Goal: Task Accomplishment & Management: Use online tool/utility

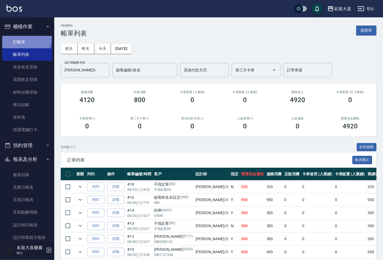
click at [23, 38] on link "打帳單" at bounding box center [27, 42] width 50 height 12
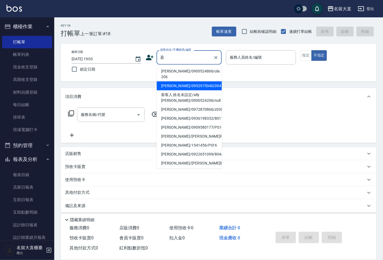
type input "[PERSON_NAME]/0952975040/D047"
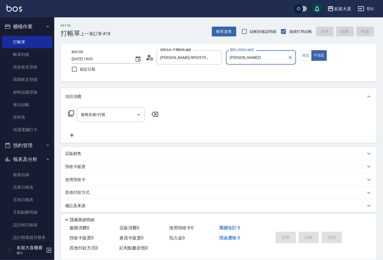
type input "[PERSON_NAME]3"
click at [311, 50] on button "不指定" at bounding box center [318, 55] width 15 height 11
type button "false"
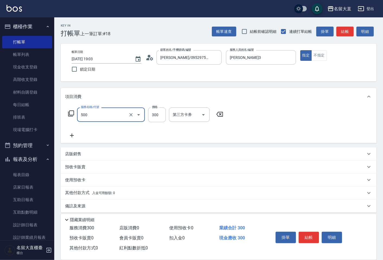
type input "洗髮(500)"
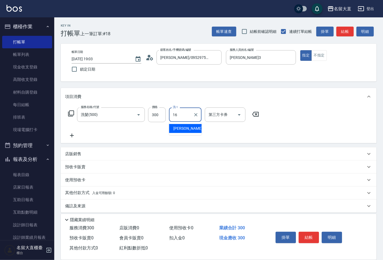
type input "[PERSON_NAME]-16"
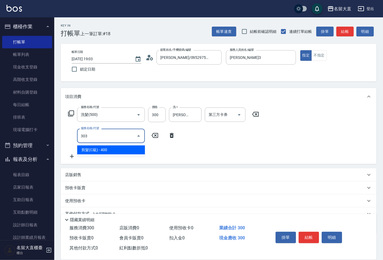
type input "剪髮(C級)(303)"
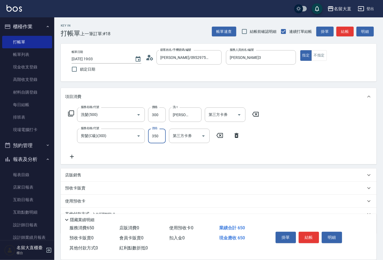
type input "350"
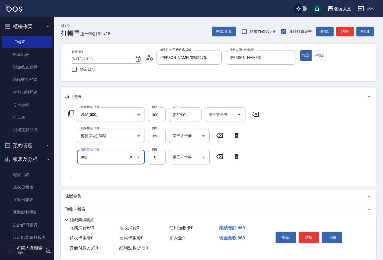
type input "潤絲(802)"
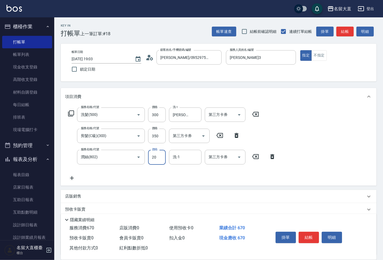
type input "20"
type input "[PERSON_NAME]-16"
click at [314, 232] on button "結帳" at bounding box center [309, 237] width 20 height 11
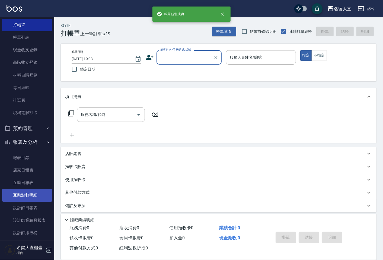
scroll to position [30, 0]
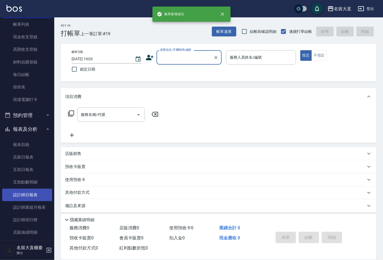
click at [36, 192] on link "設計師日報表" at bounding box center [27, 195] width 50 height 12
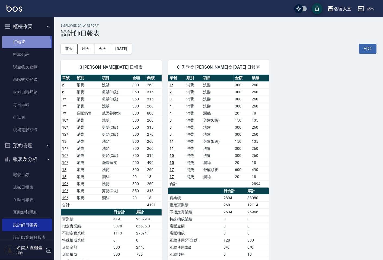
click at [23, 44] on link "打帳單" at bounding box center [27, 42] width 50 height 12
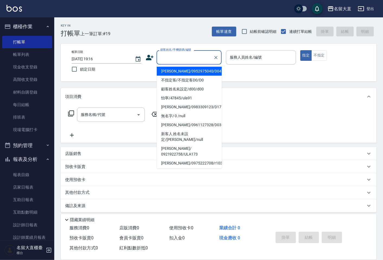
click at [172, 58] on input "顧客姓名/手機號碼/編號" at bounding box center [185, 57] width 52 height 9
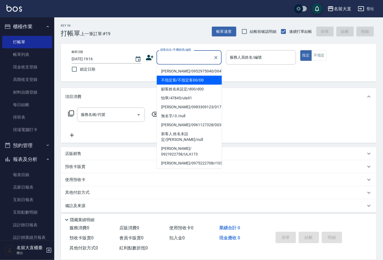
click at [182, 83] on li "不指定客/不指定客D0/D0" at bounding box center [189, 80] width 65 height 9
type input "不指定客/不指定客D0/D0"
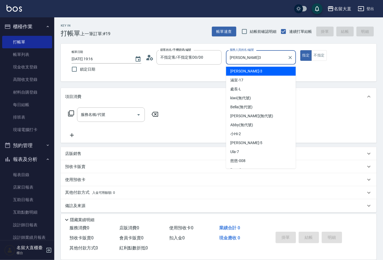
click at [231, 57] on input "[PERSON_NAME]3" at bounding box center [256, 57] width 57 height 9
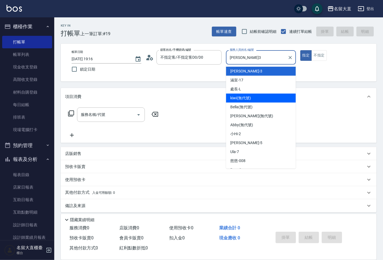
scroll to position [79, 0]
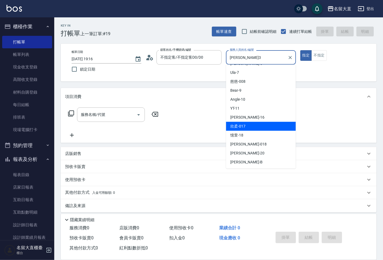
click at [248, 123] on div "欣柔 -017" at bounding box center [261, 126] width 70 height 9
type input "欣柔-017"
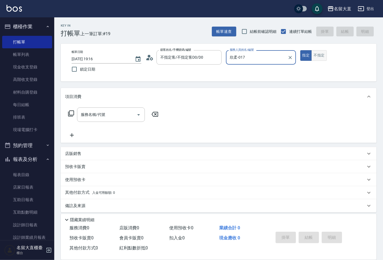
click at [316, 56] on button "不指定" at bounding box center [318, 55] width 15 height 11
click at [110, 109] on div "服務名稱/代號" at bounding box center [111, 114] width 68 height 14
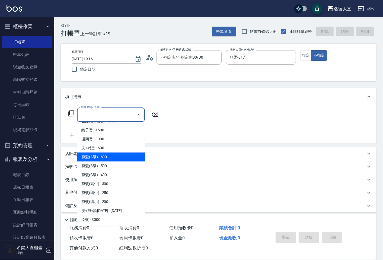
scroll to position [30, 0]
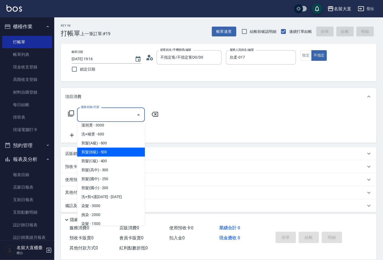
click at [96, 153] on span "剪髮(B級) - 500" at bounding box center [111, 152] width 68 height 9
type input "剪髮(B級)(302)"
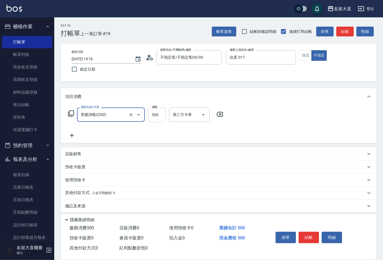
click at [161, 114] on input "500" at bounding box center [157, 114] width 18 height 15
type input "150"
click at [307, 234] on button "結帳" at bounding box center [309, 237] width 20 height 11
